Goal: Information Seeking & Learning: Find specific fact

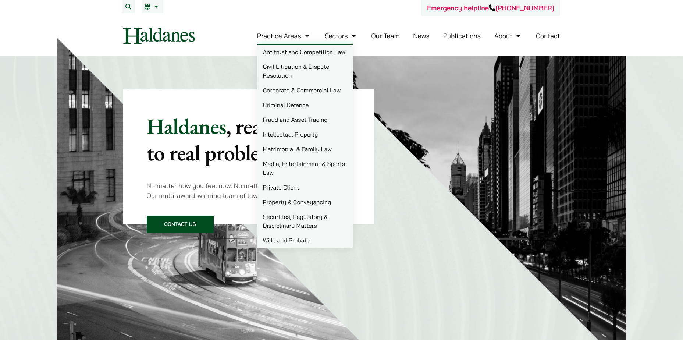
click at [280, 39] on link "Practice Areas" at bounding box center [284, 36] width 54 height 8
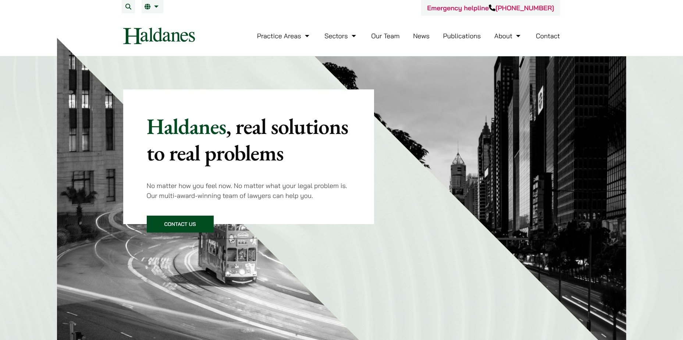
drag, startPoint x: 396, startPoint y: 297, endPoint x: 399, endPoint y: 3, distance: 293.8
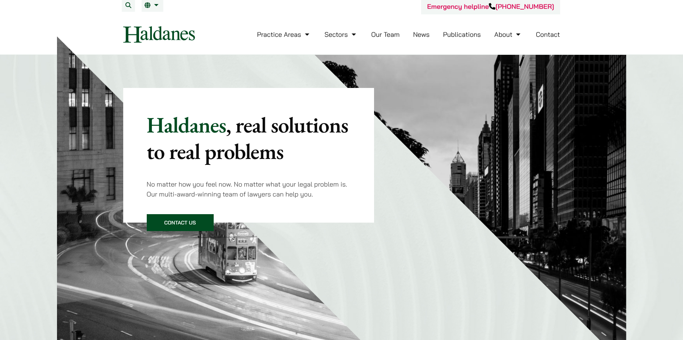
scroll to position [2, 0]
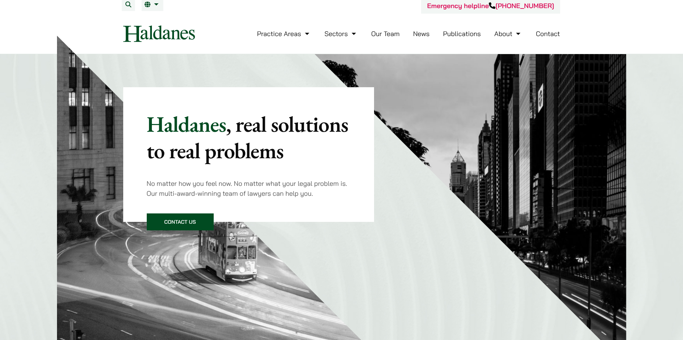
click at [392, 33] on link "Our Team" at bounding box center [385, 33] width 28 height 8
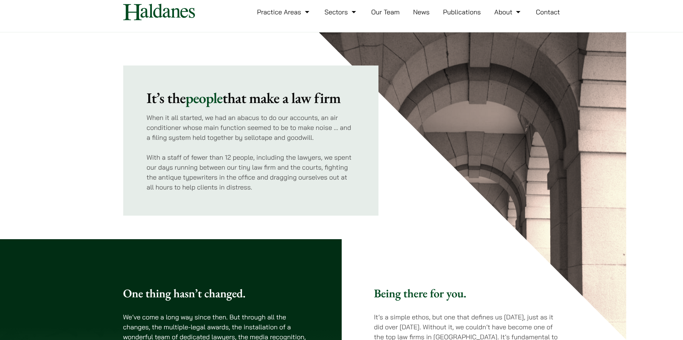
scroll to position [37, 0]
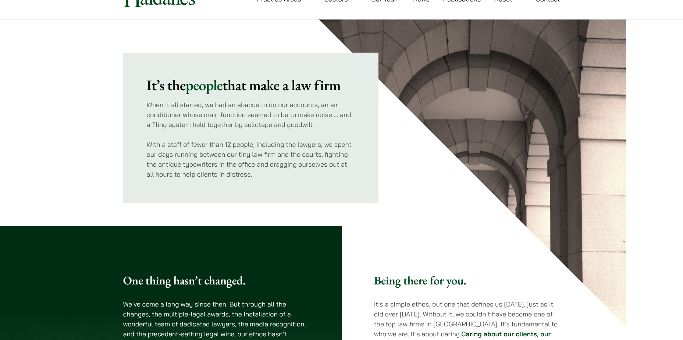
click at [206, 151] on p "With a staff of fewer than 12 people, including the lawyers, we spent our days …" at bounding box center [251, 159] width 208 height 40
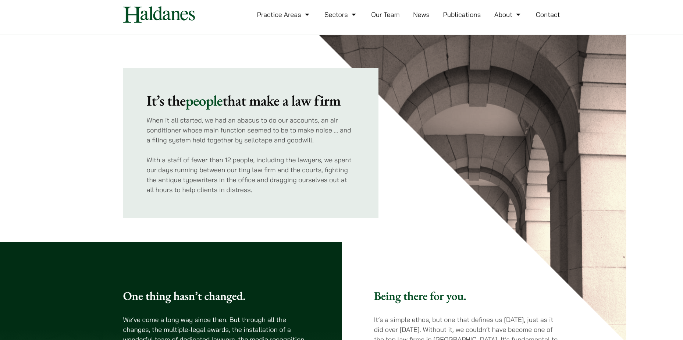
scroll to position [0, 0]
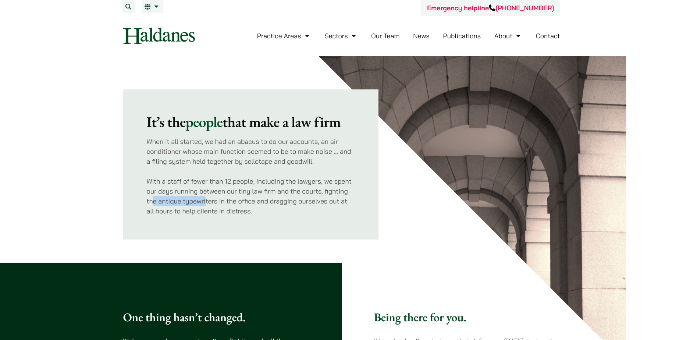
drag, startPoint x: 153, startPoint y: 200, endPoint x: 206, endPoint y: 203, distance: 52.7
click at [206, 203] on p "With a staff of fewer than 12 people, including the lawyers, we spent our days …" at bounding box center [251, 196] width 208 height 40
click at [458, 38] on link "Publications" at bounding box center [462, 36] width 38 height 8
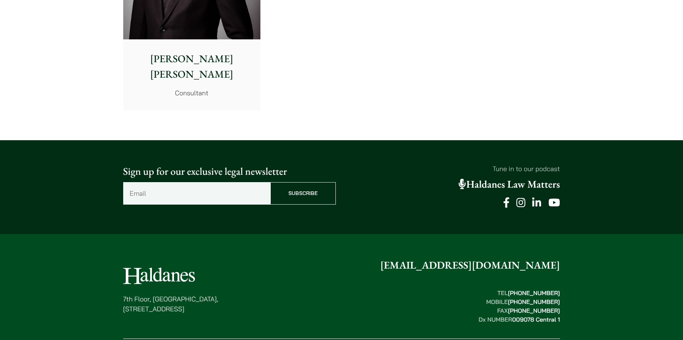
scroll to position [4085, 0]
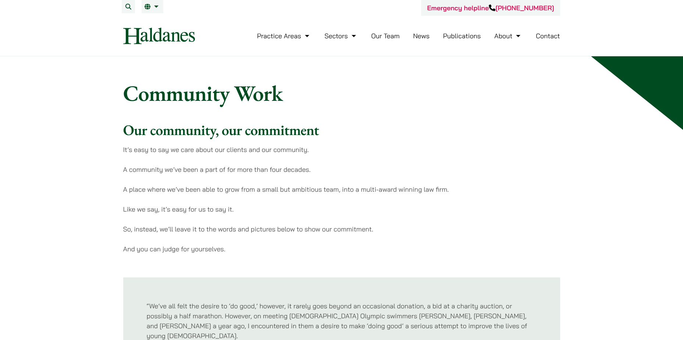
drag, startPoint x: 204, startPoint y: 201, endPoint x: 222, endPoint y: -24, distance: 225.7
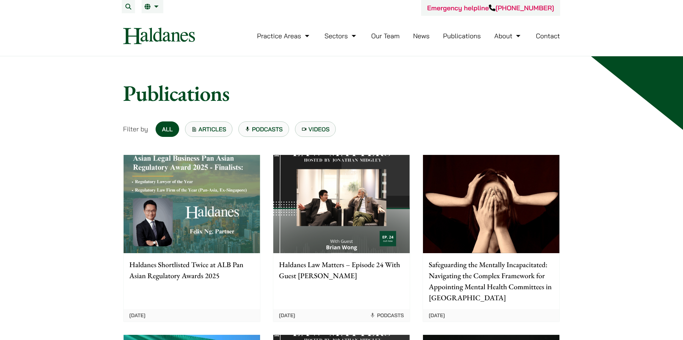
click at [124, 11] on button "Search" at bounding box center [128, 6] width 13 height 13
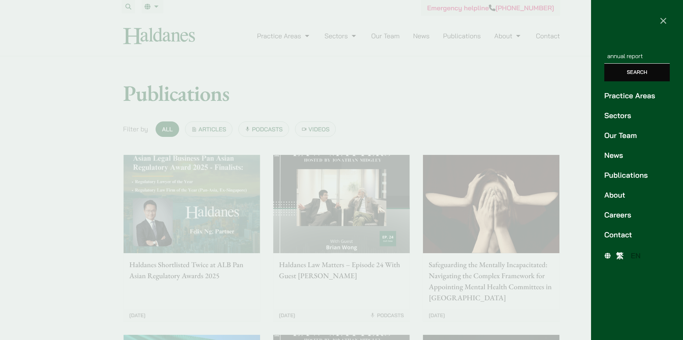
type input "annual report"
click at [604, 64] on input "Search" at bounding box center [636, 73] width 65 height 18
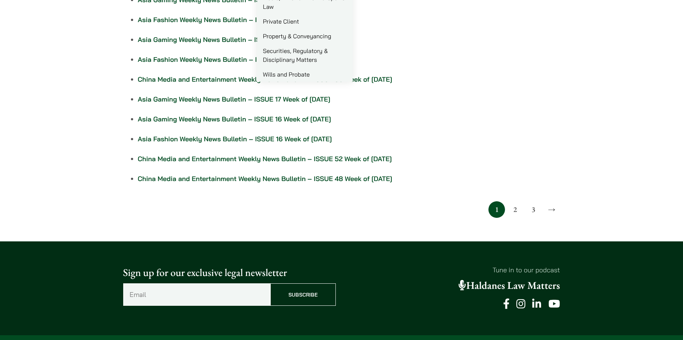
scroll to position [184, 0]
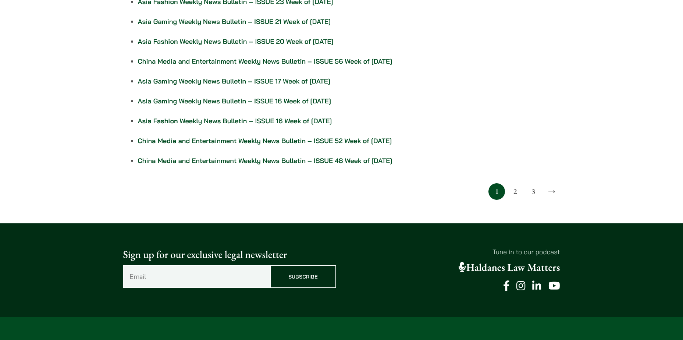
click at [513, 189] on link "2" at bounding box center [515, 191] width 17 height 17
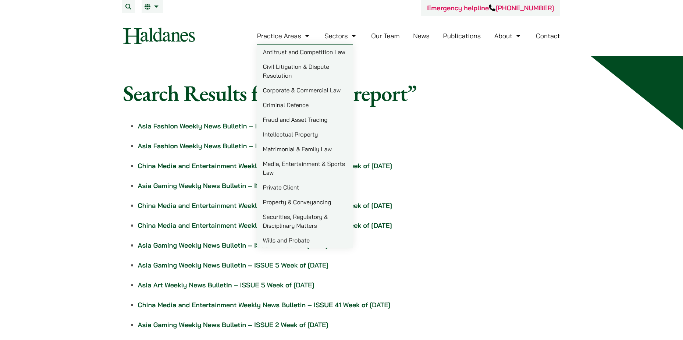
click at [291, 32] on link "Practice Areas" at bounding box center [284, 36] width 54 height 8
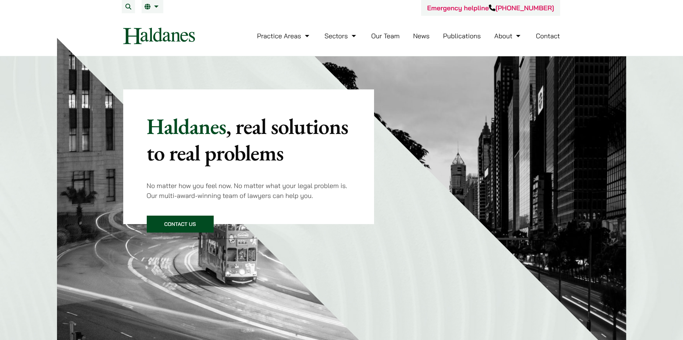
drag, startPoint x: 78, startPoint y: 211, endPoint x: 89, endPoint y: -38, distance: 249.1
click at [176, 44] on img at bounding box center [159, 36] width 72 height 17
